Goal: Task Accomplishment & Management: Contribute content

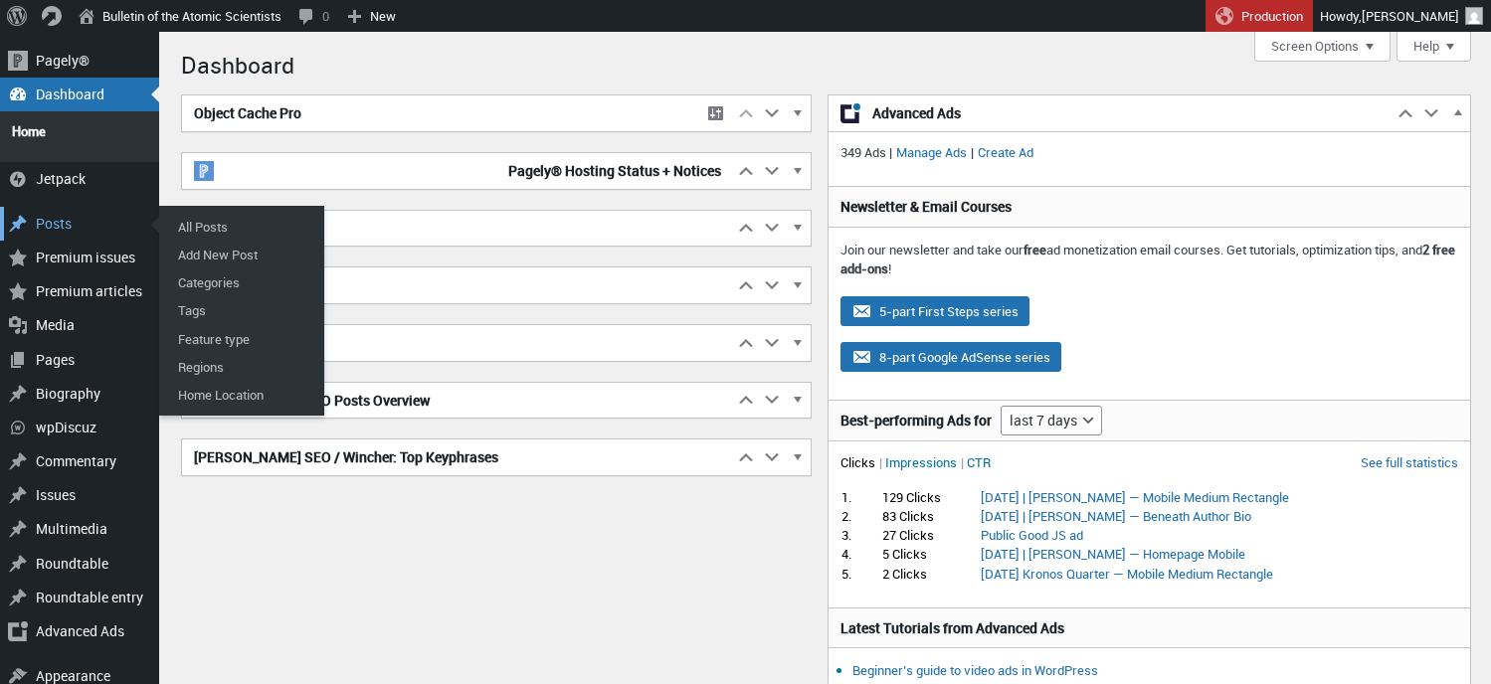
click at [68, 212] on div "Posts" at bounding box center [79, 224] width 159 height 34
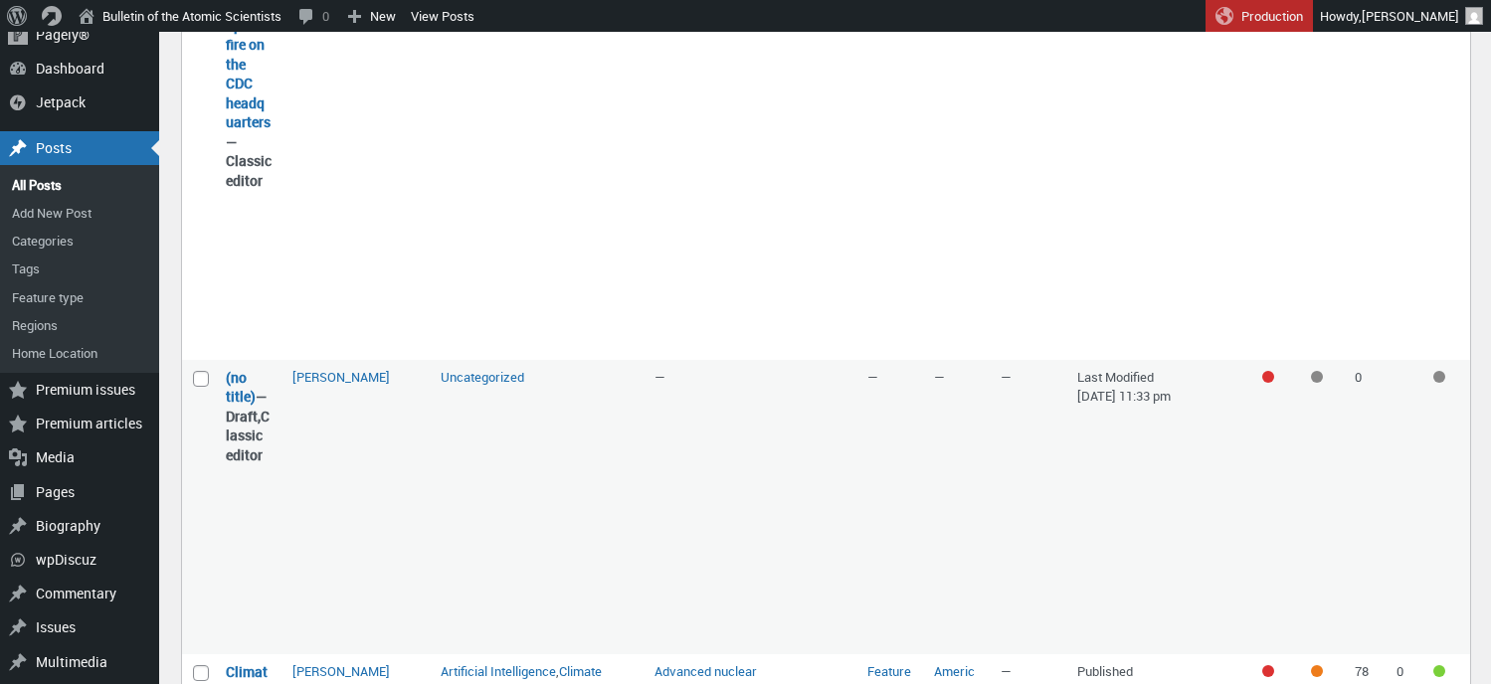
scroll to position [2498, 0]
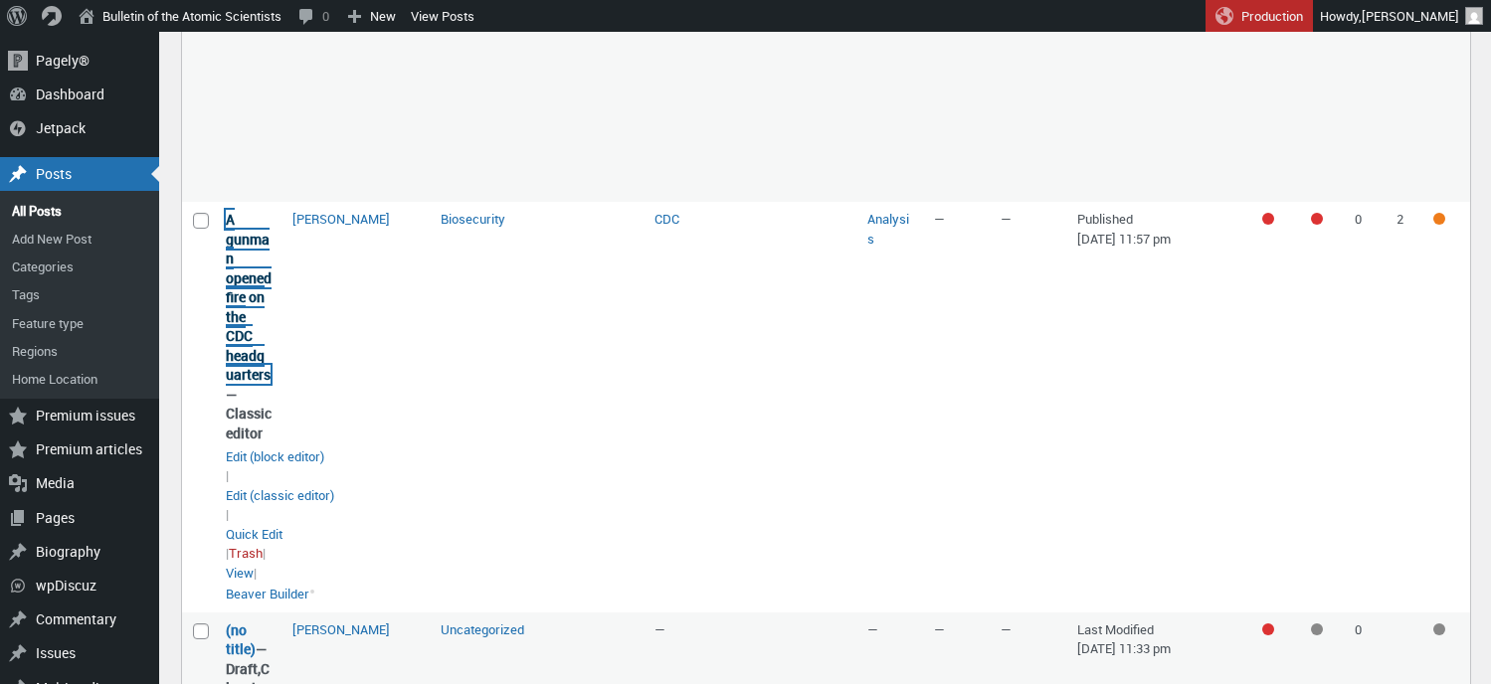
click at [238, 354] on link "A gunman opened fire on the CDC headquarters" at bounding box center [249, 297] width 46 height 174
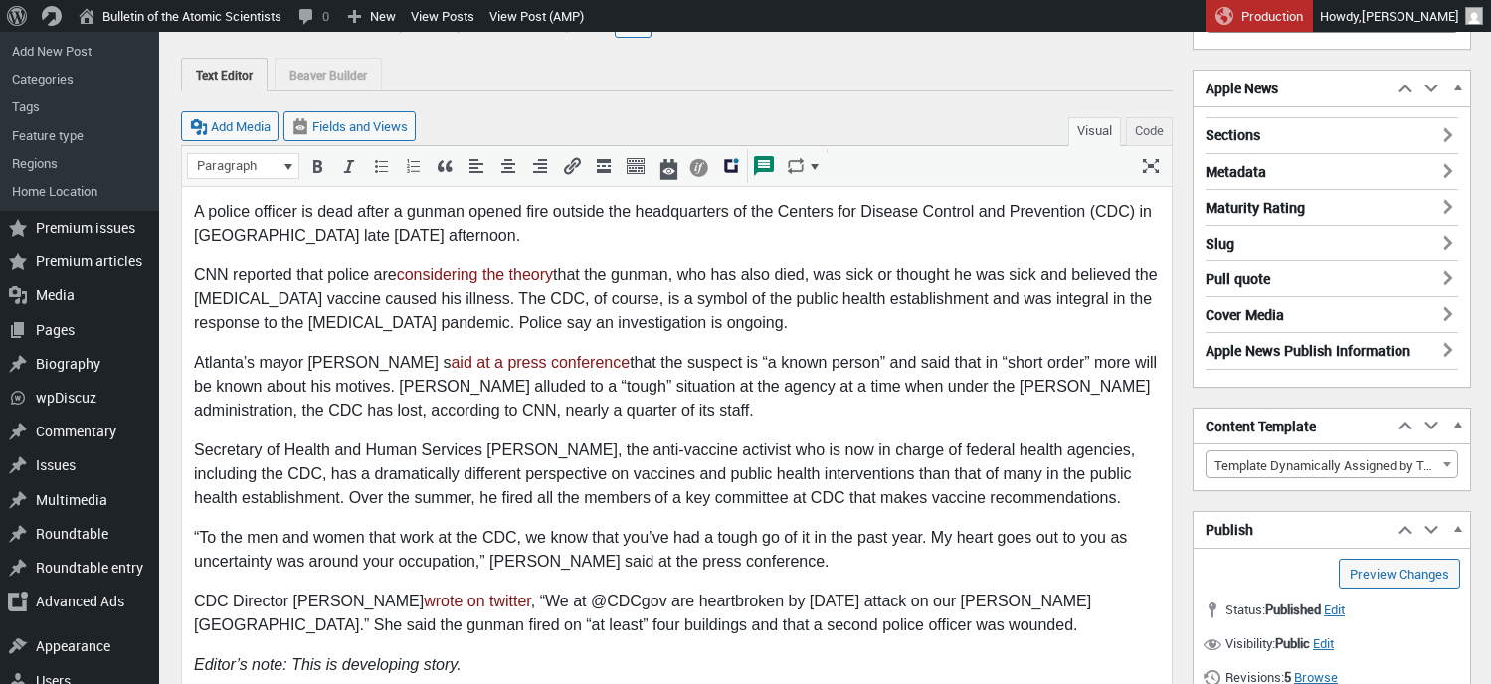
scroll to position [207, 0]
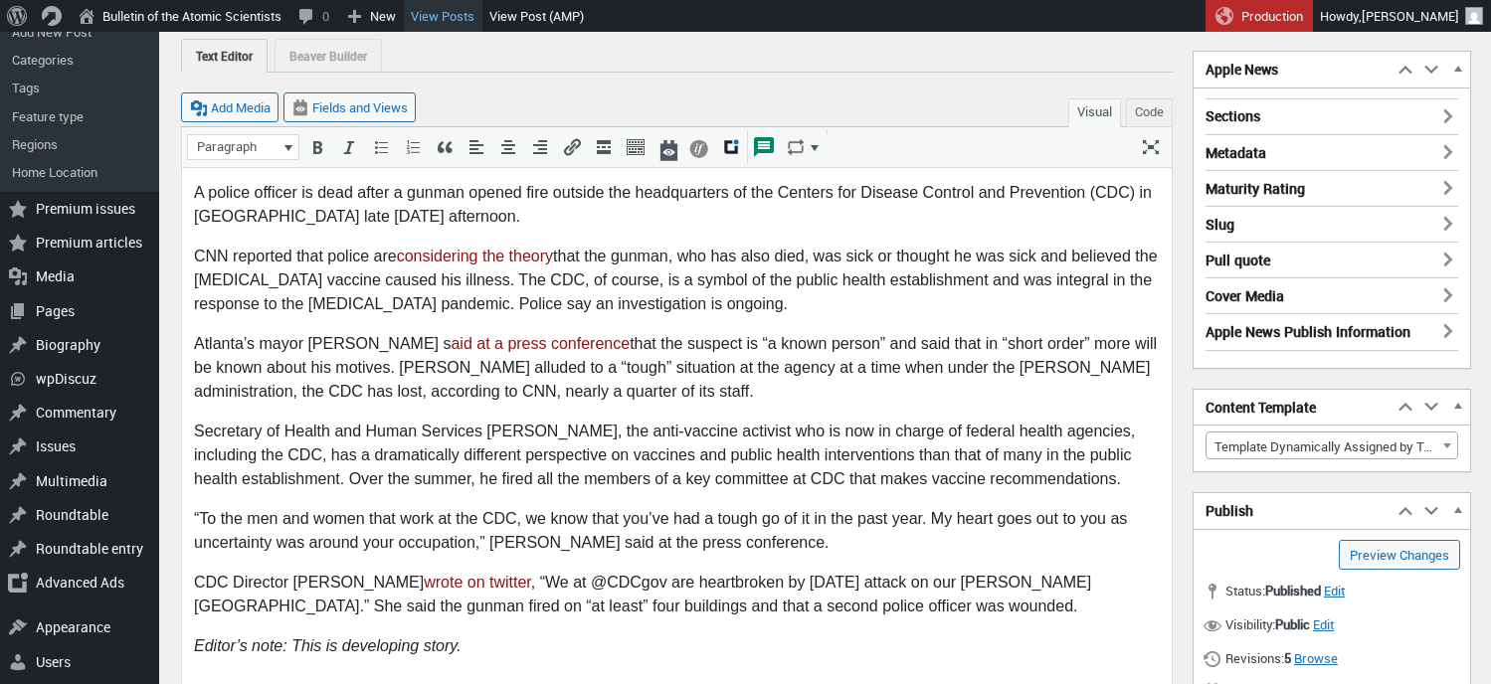
click at [440, 15] on link "View Posts" at bounding box center [443, 16] width 79 height 32
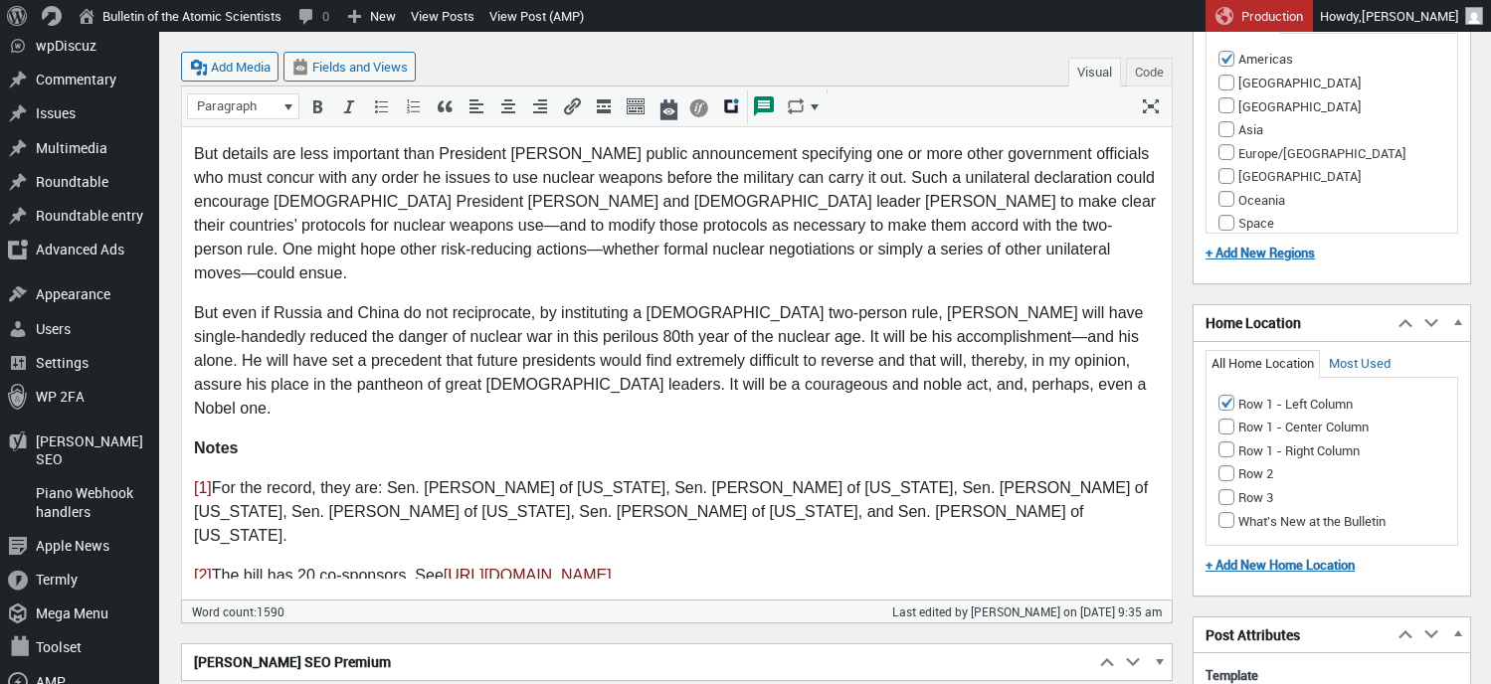
scroll to position [1882, 0]
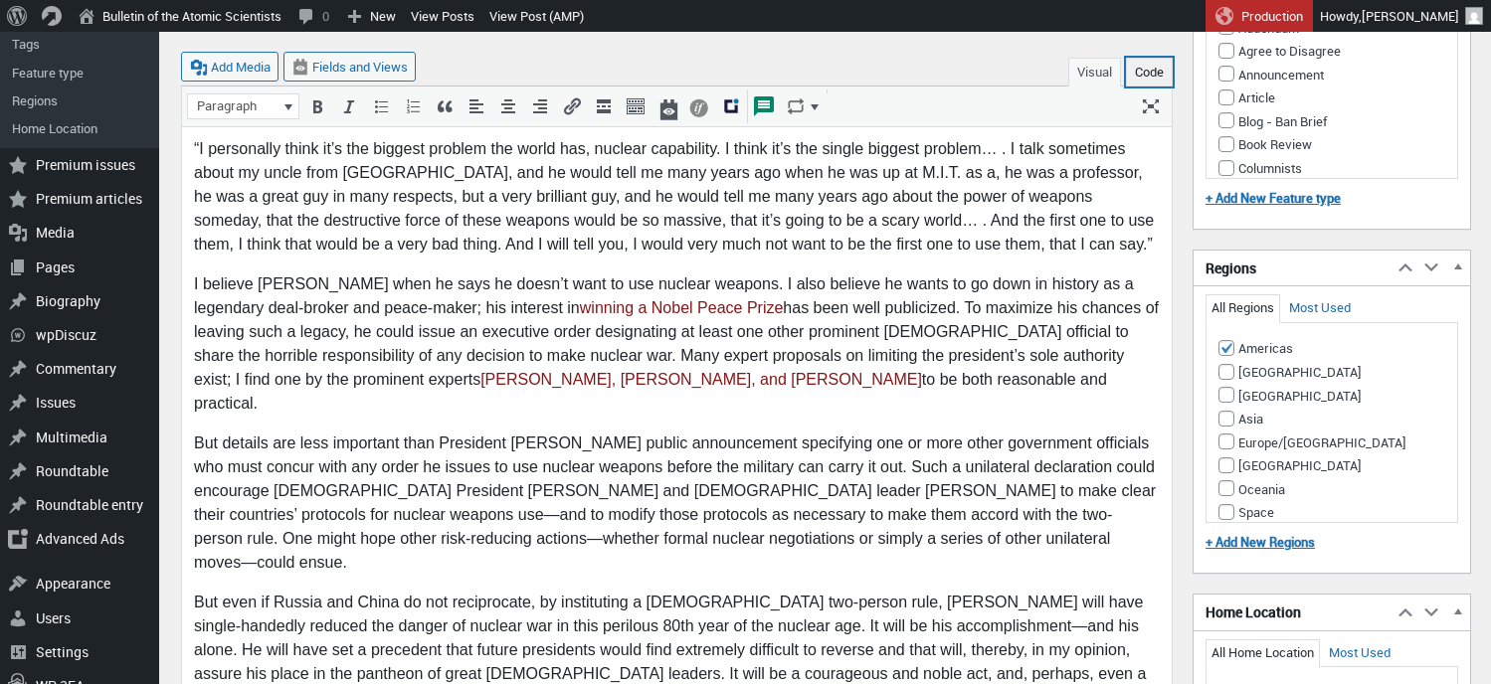
click at [1156, 71] on button "Code" at bounding box center [1149, 72] width 47 height 29
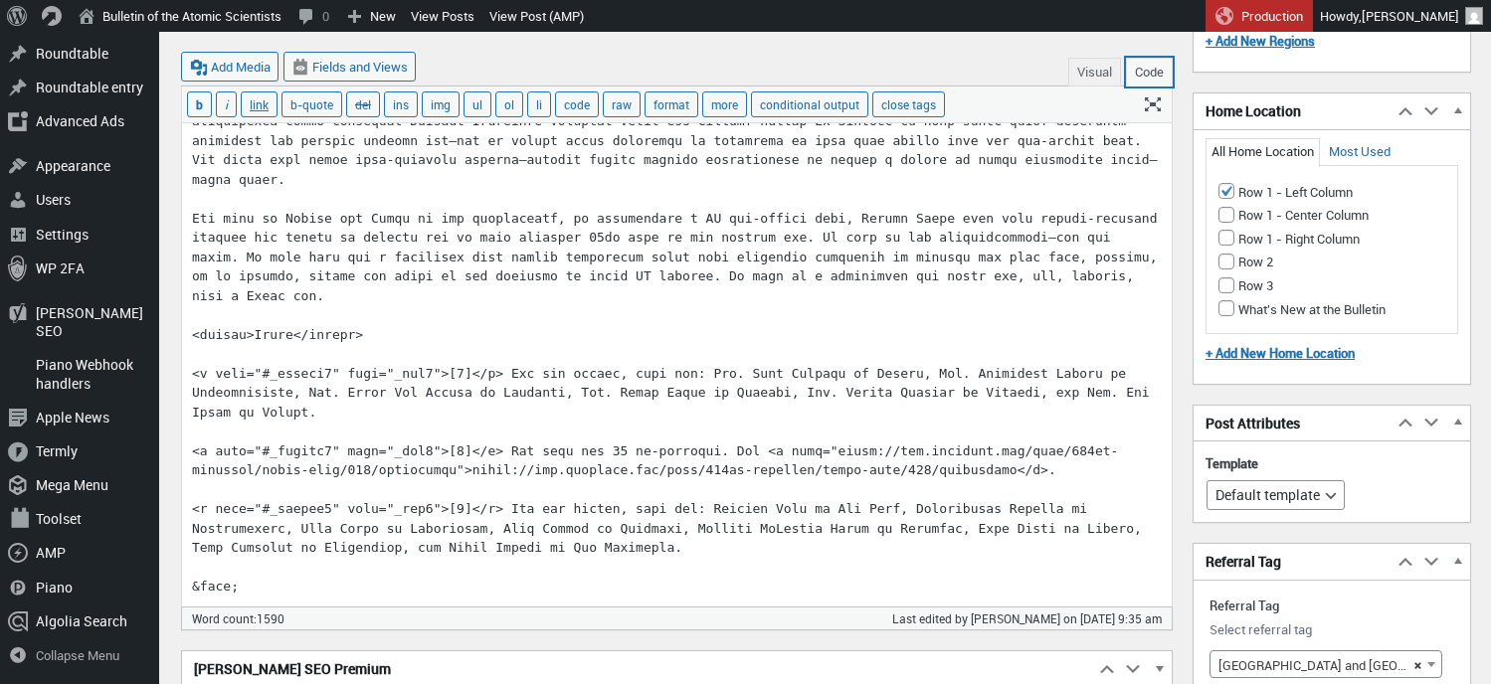
scroll to position [2415, 0]
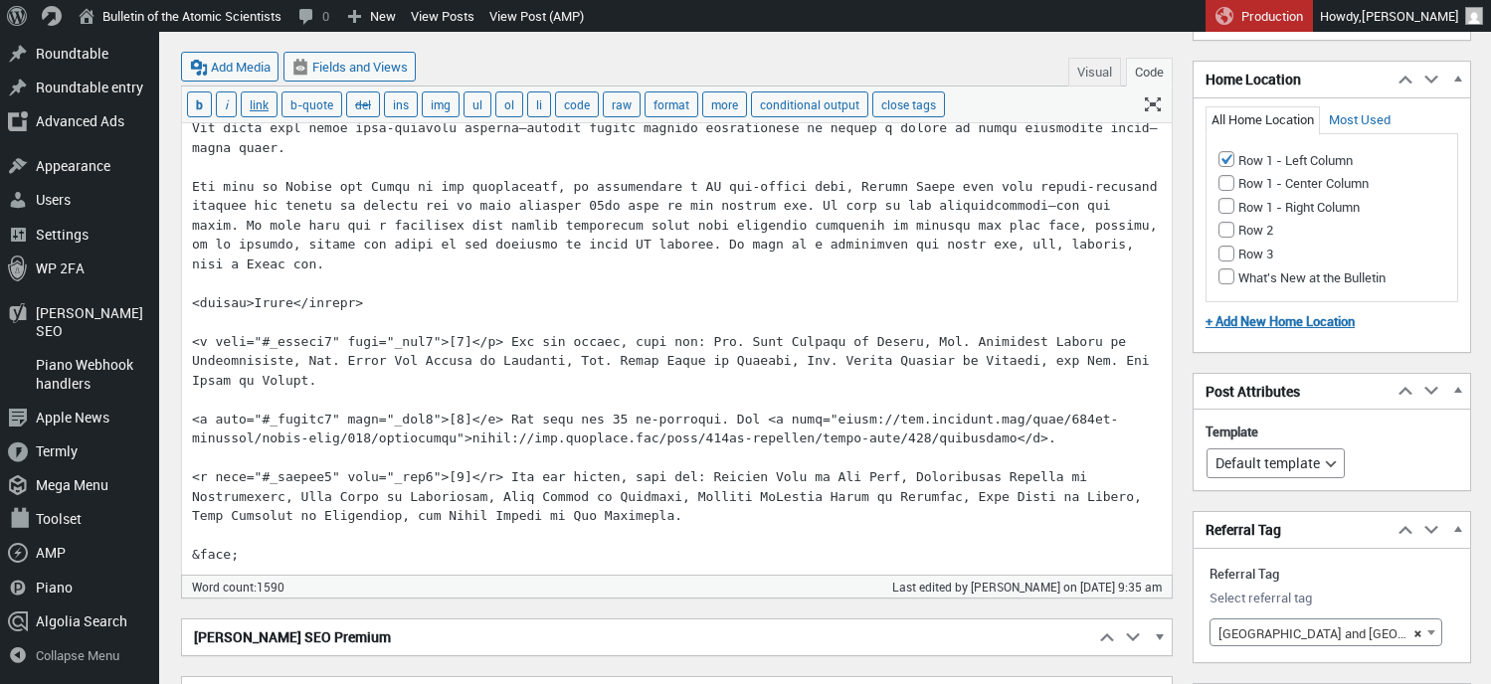
drag, startPoint x: 195, startPoint y: 343, endPoint x: 447, endPoint y: 343, distance: 251.6
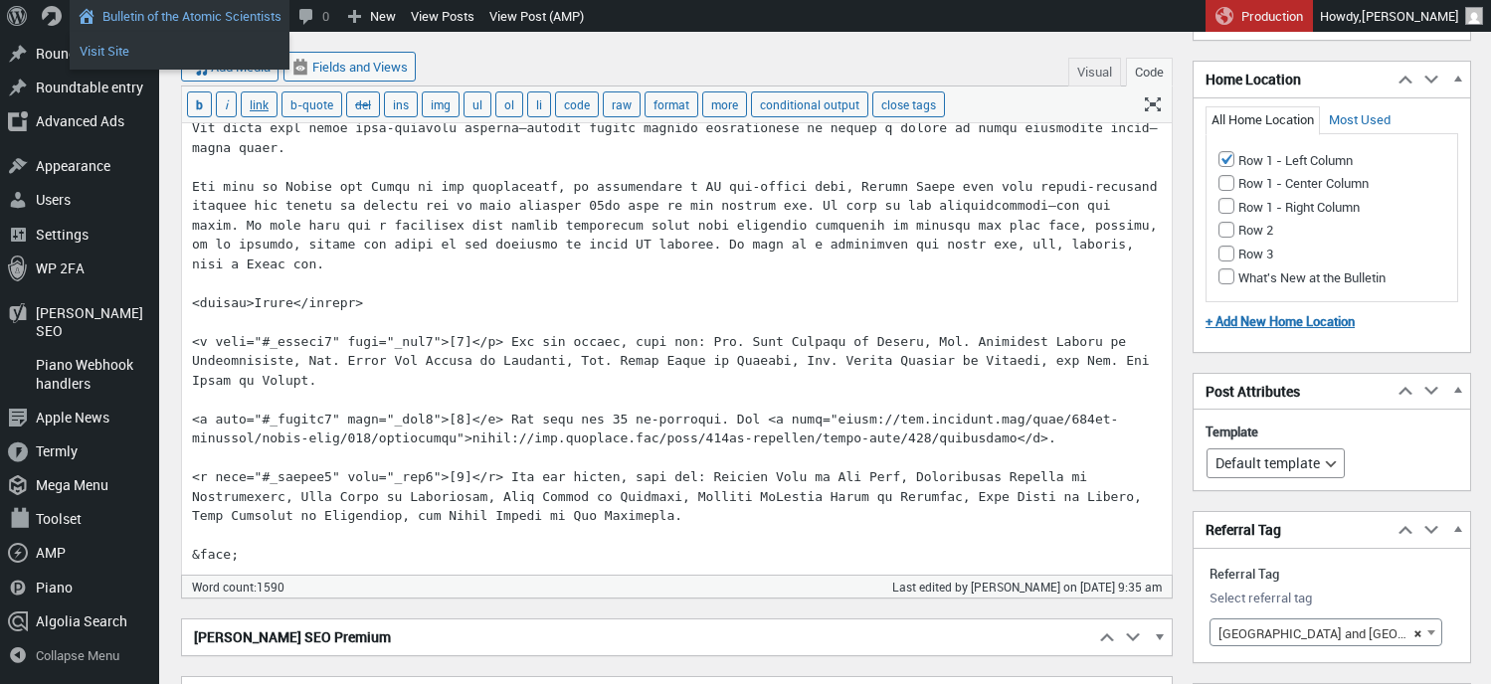
click at [112, 49] on link "Visit Site" at bounding box center [180, 51] width 220 height 26
